Goal: Task Accomplishment & Management: Manage account settings

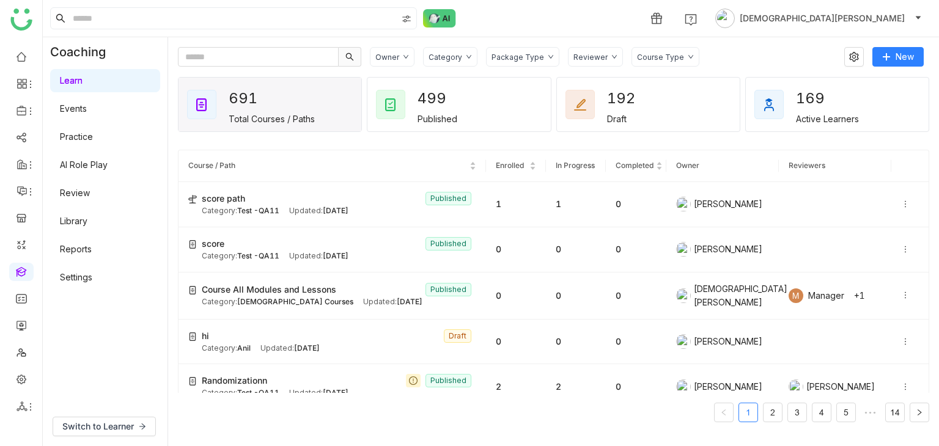
click at [495, 57] on div "Package Type" at bounding box center [518, 57] width 53 height 9
click at [532, 54] on div "Package Type" at bounding box center [518, 57] width 53 height 9
click at [902, 202] on icon at bounding box center [906, 204] width 9 height 9
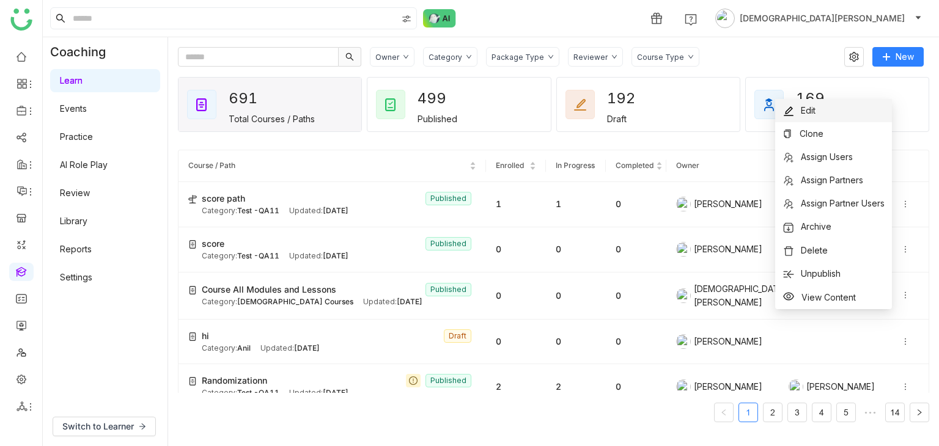
click at [814, 106] on span "Edit" at bounding box center [808, 110] width 15 height 10
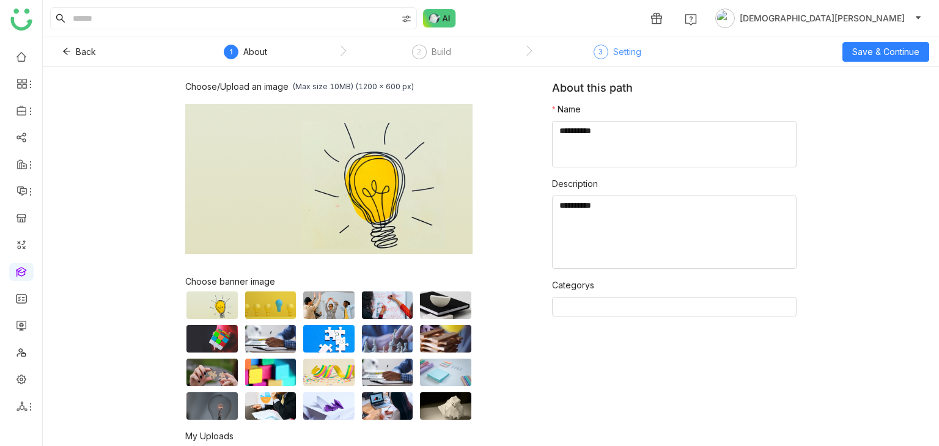
click at [625, 45] on div "Setting" at bounding box center [627, 52] width 28 height 15
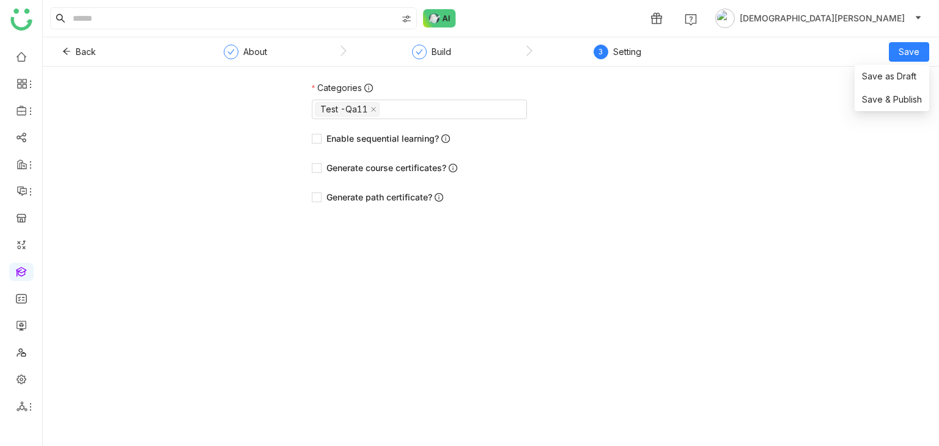
click at [932, 54] on div "Back About Build 3 Setting Save" at bounding box center [491, 51] width 897 height 29
click at [883, 97] on span "Save & Publish" at bounding box center [892, 99] width 60 height 13
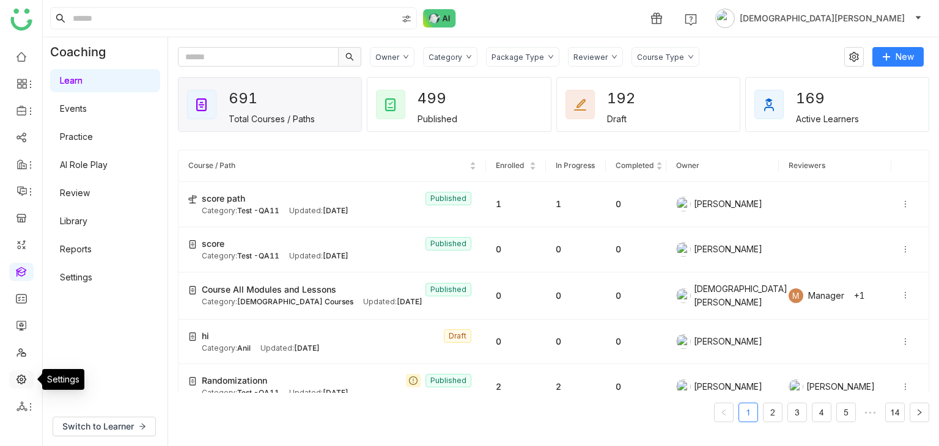
click at [23, 380] on link at bounding box center [21, 379] width 11 height 10
click at [17, 377] on link at bounding box center [21, 379] width 11 height 10
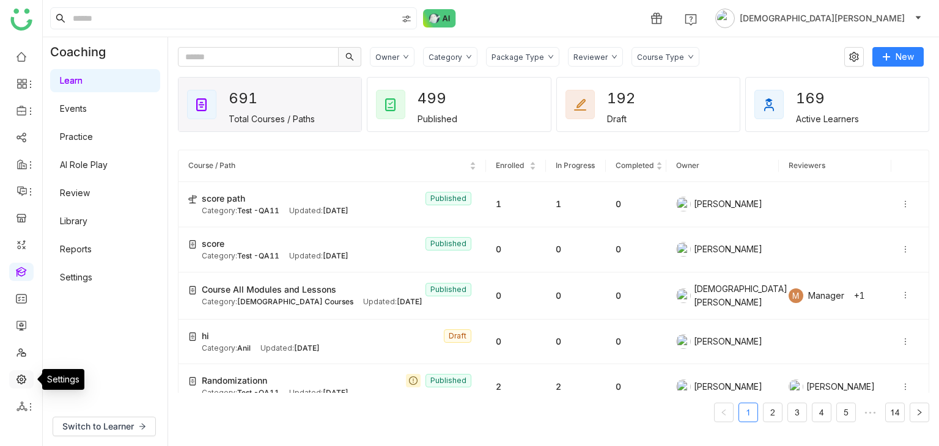
click at [17, 377] on link at bounding box center [21, 379] width 11 height 10
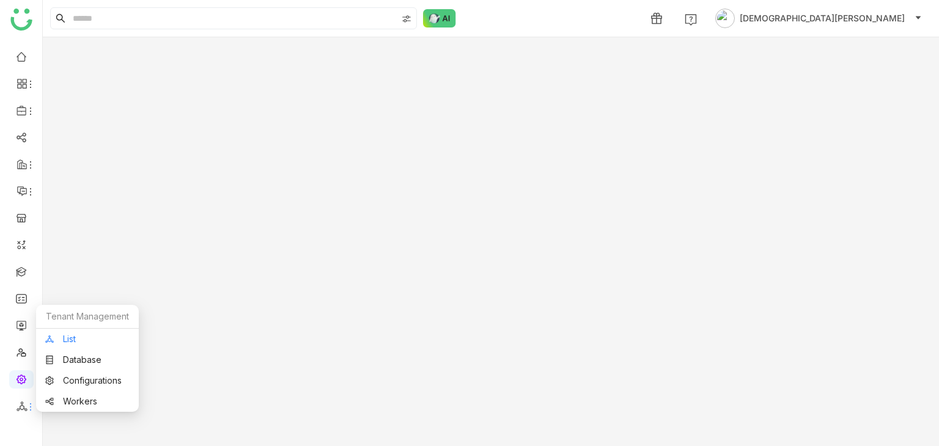
click at [73, 341] on link "List" at bounding box center [87, 339] width 84 height 9
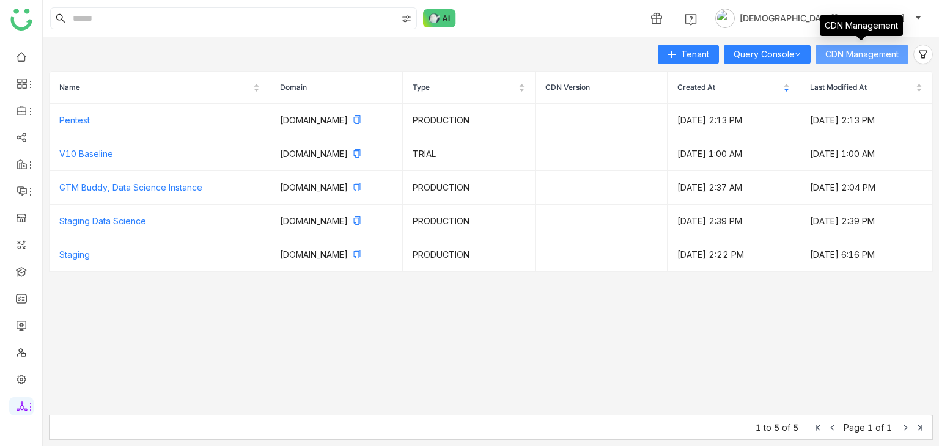
click at [849, 52] on span "CDN Management" at bounding box center [862, 54] width 73 height 13
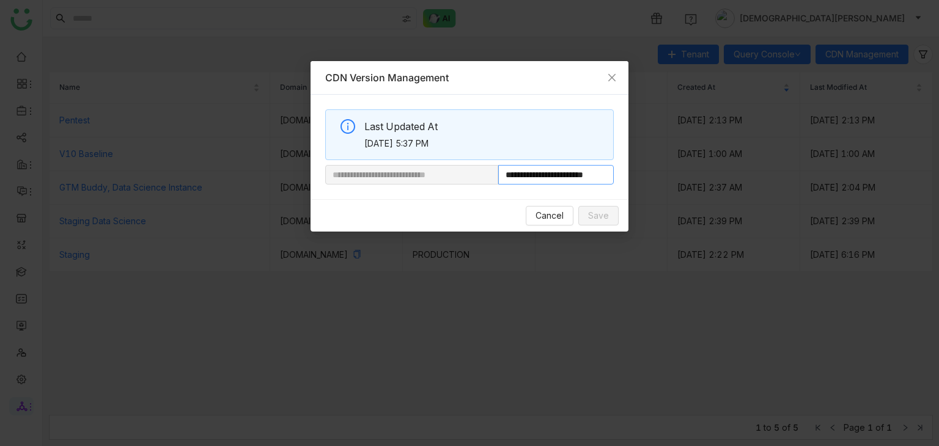
scroll to position [0, 20]
drag, startPoint x: 541, startPoint y: 175, endPoint x: 667, endPoint y: 180, distance: 126.7
click at [667, 180] on nz-modal-container "**********" at bounding box center [469, 223] width 939 height 446
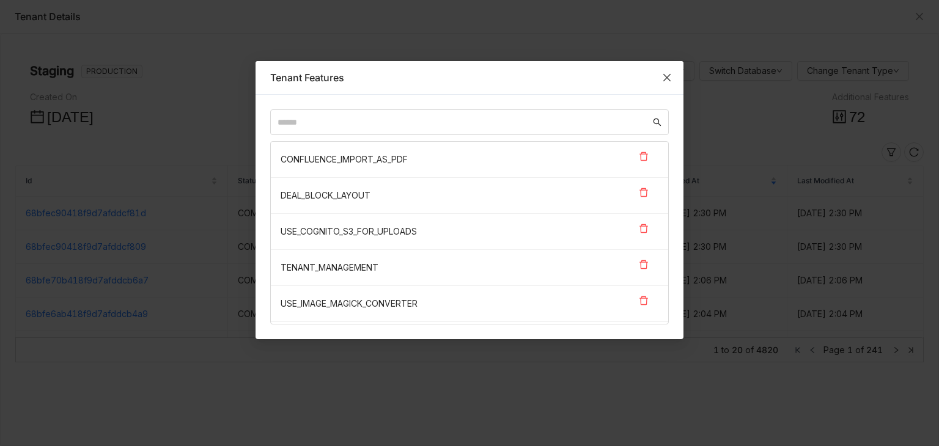
click at [670, 76] on icon "Close" at bounding box center [667, 78] width 10 height 10
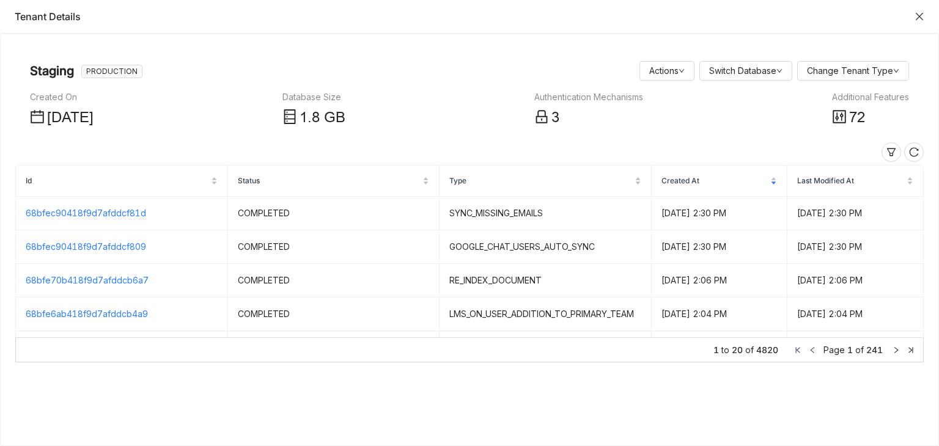
click at [919, 15] on icon "Close" at bounding box center [919, 16] width 7 height 7
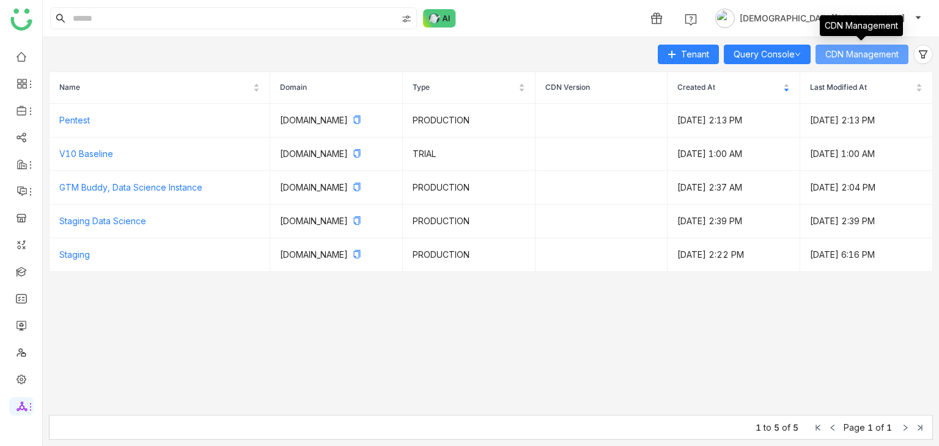
click at [867, 51] on span "CDN Management" at bounding box center [862, 54] width 73 height 13
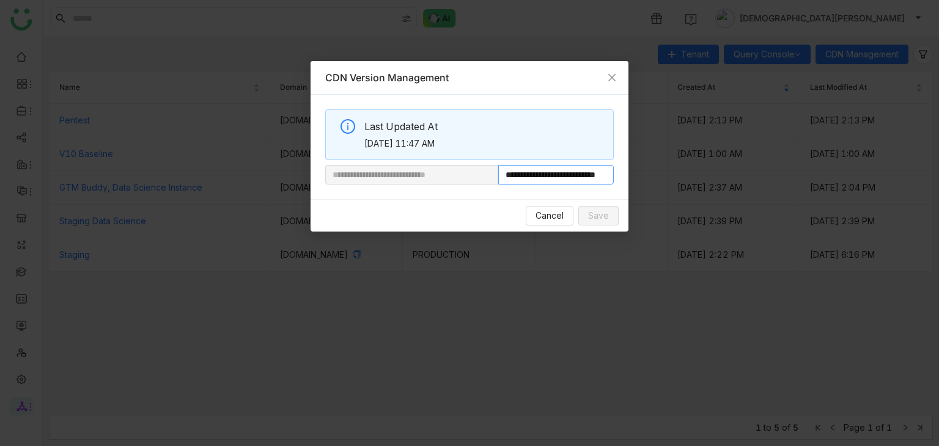
drag, startPoint x: 541, startPoint y: 177, endPoint x: 780, endPoint y: 174, distance: 239.8
click at [780, 174] on nz-modal-container "**********" at bounding box center [469, 223] width 939 height 446
paste input "text"
type input "**********"
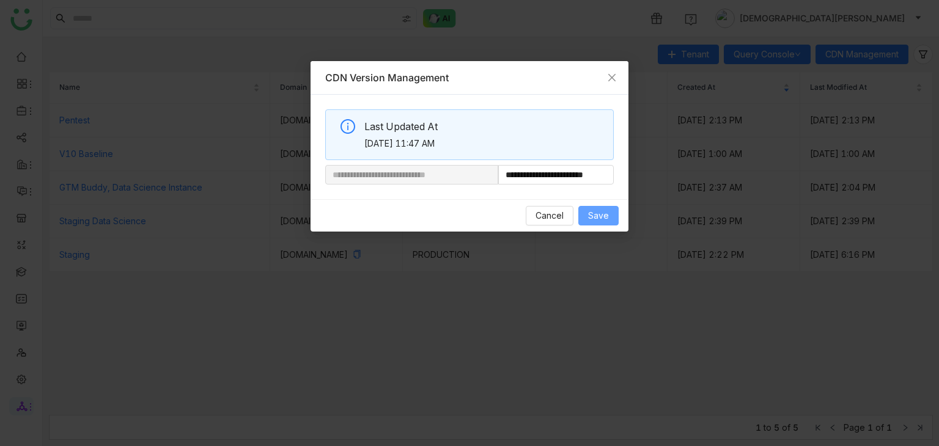
scroll to position [0, 0]
click at [604, 212] on span "Save" at bounding box center [598, 215] width 21 height 13
